Goal: Find specific page/section

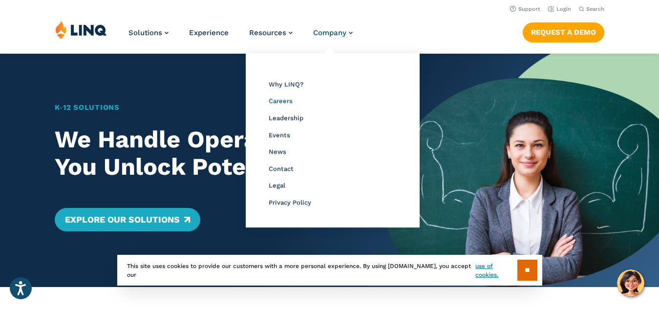
click at [280, 100] on span "Careers" at bounding box center [281, 100] width 24 height 7
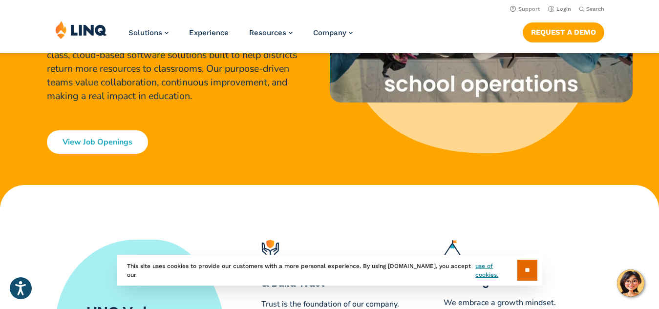
scroll to position [194, 0]
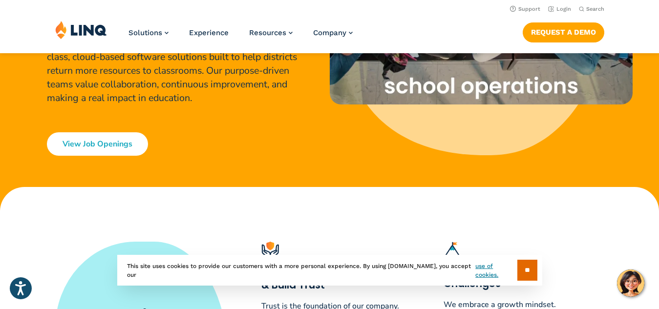
click at [104, 143] on link "View Job Openings" at bounding box center [97, 143] width 101 height 23
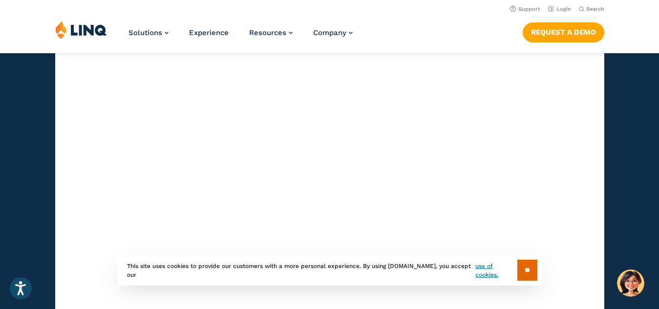
scroll to position [2869, 0]
